Goal: Check status

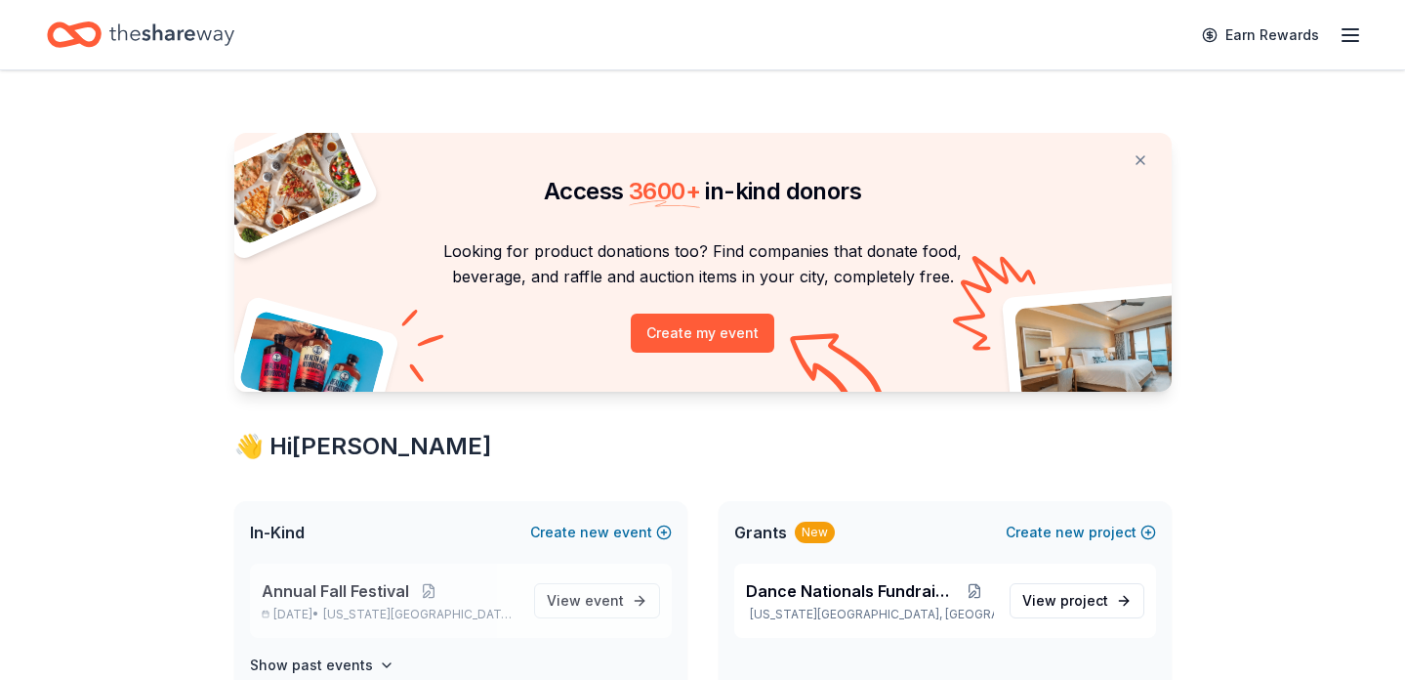
click at [433, 605] on div "Annual Fall Festival [DATE] • [US_STATE][GEOGRAPHIC_DATA], [GEOGRAPHIC_DATA]" at bounding box center [390, 600] width 257 height 43
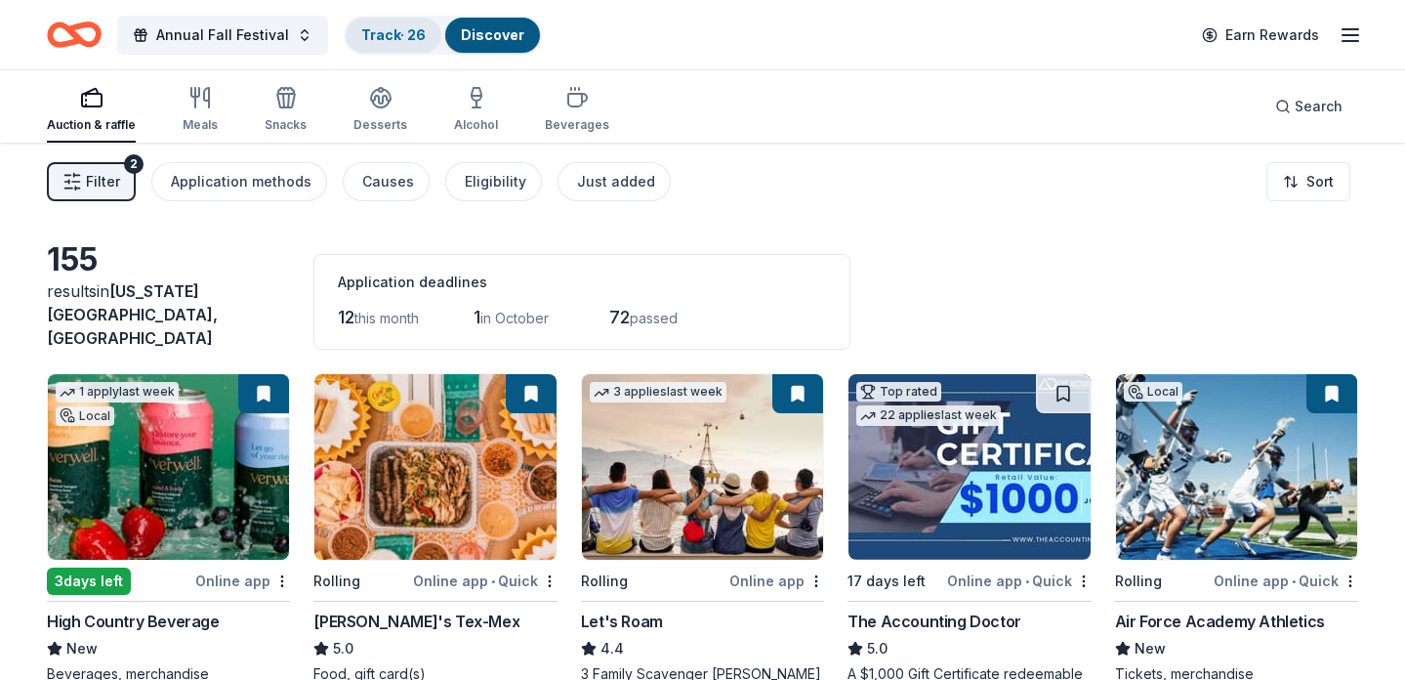
click at [380, 28] on link "Track · 26" at bounding box center [393, 34] width 64 height 17
click at [394, 31] on link "Track · 26" at bounding box center [393, 34] width 64 height 17
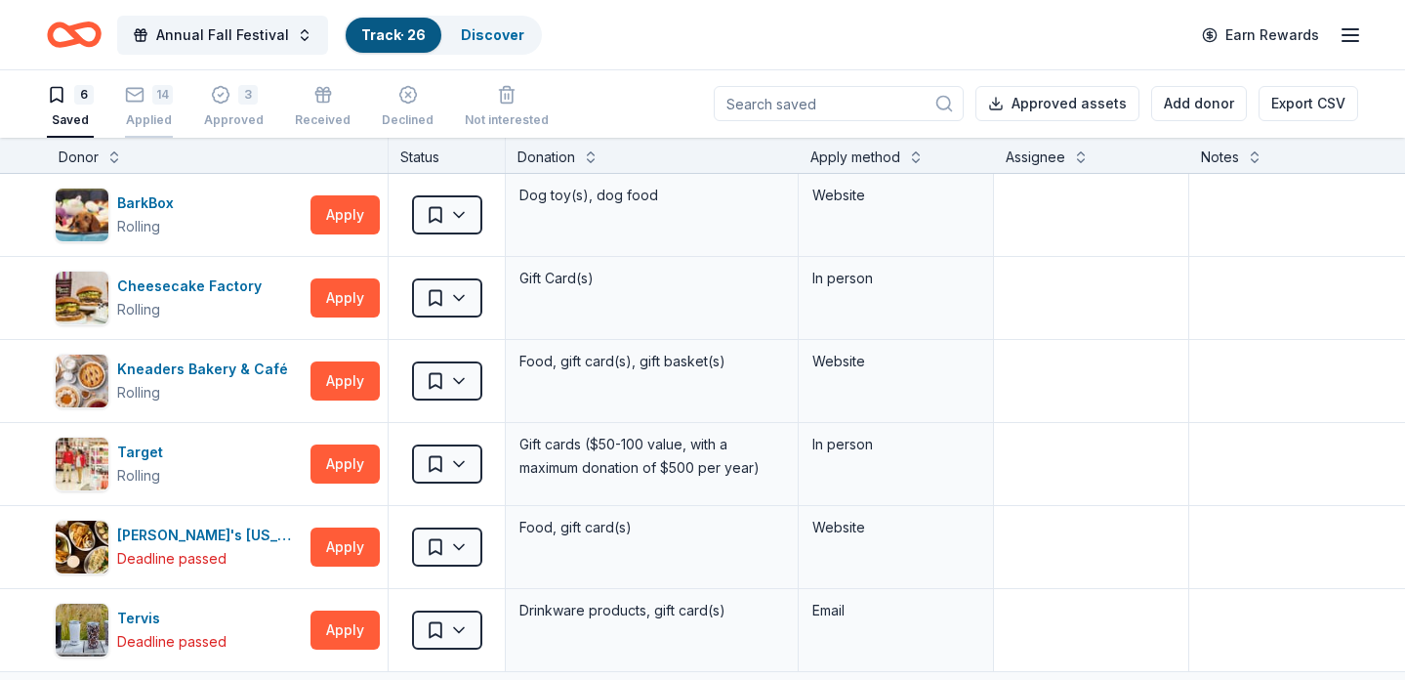
click at [160, 107] on div "14 Applied" at bounding box center [149, 106] width 48 height 43
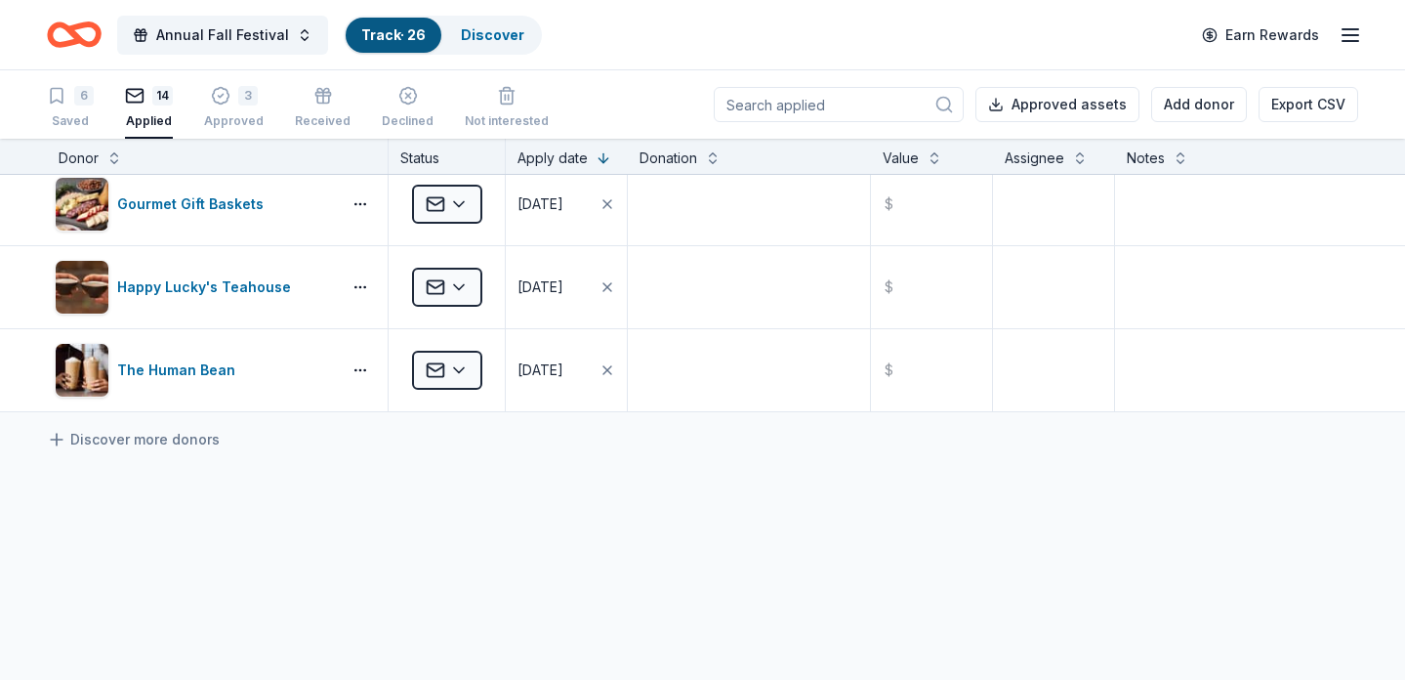
scroll to position [955, 0]
